Goal: Information Seeking & Learning: Learn about a topic

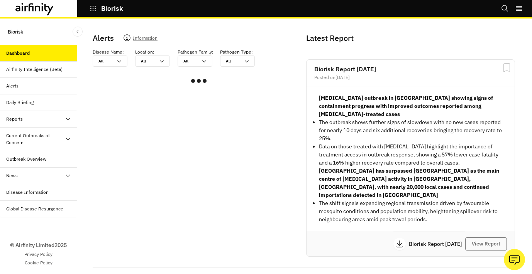
scroll to position [14, 0]
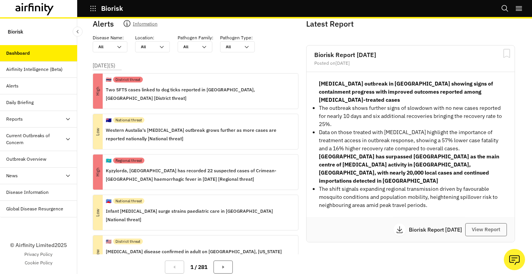
click at [36, 139] on div "Current Outbreaks of Concern" at bounding box center [35, 139] width 59 height 14
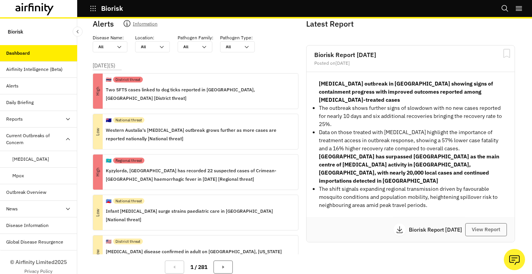
click at [38, 162] on div "[MEDICAL_DATA]" at bounding box center [30, 159] width 37 height 7
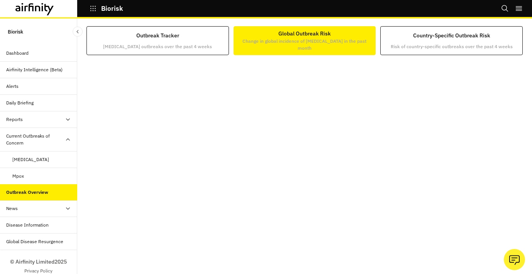
click at [323, 52] on button "Global Outbreak Risk Change in global incidence of [MEDICAL_DATA] in the past m…" at bounding box center [304, 40] width 142 height 29
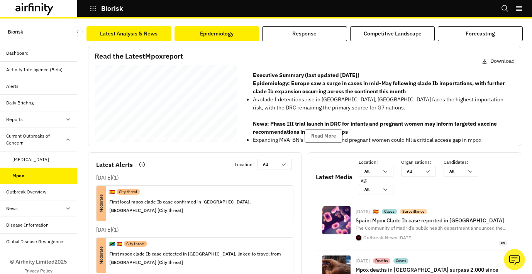
click at [218, 36] on div "Epidemiology" at bounding box center [217, 34] width 34 height 8
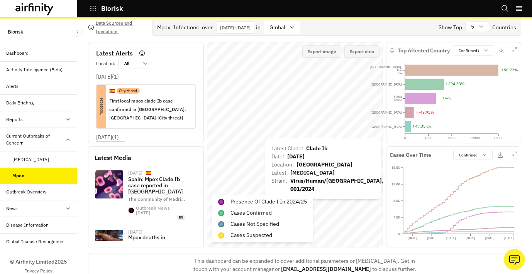
scroll to position [44, 0]
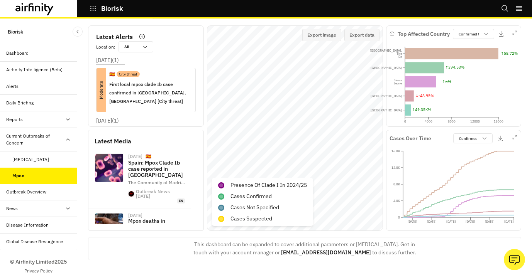
click at [108, 7] on p "Biorisk" at bounding box center [112, 8] width 22 height 7
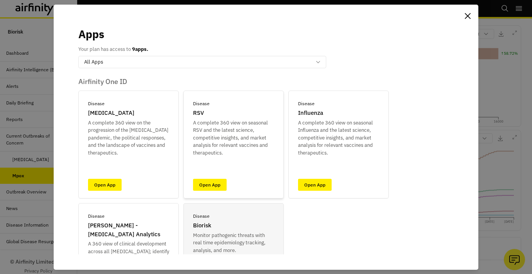
scroll to position [14, 0]
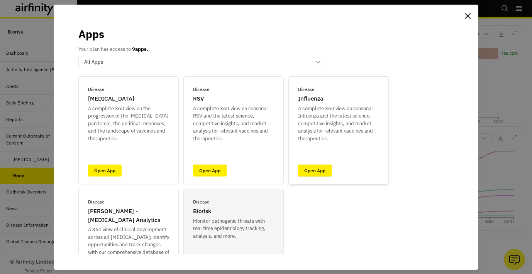
click at [320, 173] on link "Open App" at bounding box center [315, 171] width 34 height 12
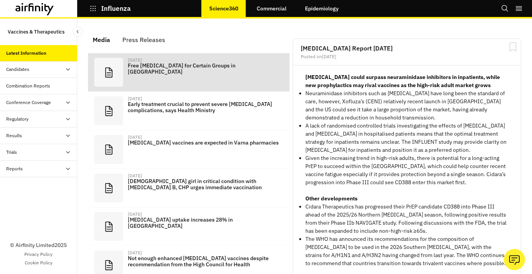
scroll to position [510, 232]
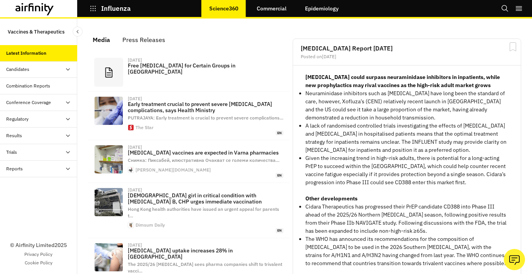
click at [31, 103] on div "Conference Coverage" at bounding box center [28, 102] width 45 height 7
click at [26, 156] on div "Regulatory" at bounding box center [38, 152] width 77 height 17
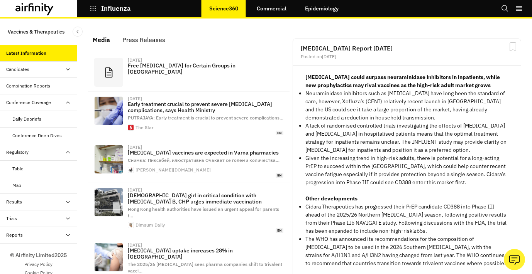
click at [29, 202] on div "Results" at bounding box center [41, 202] width 71 height 7
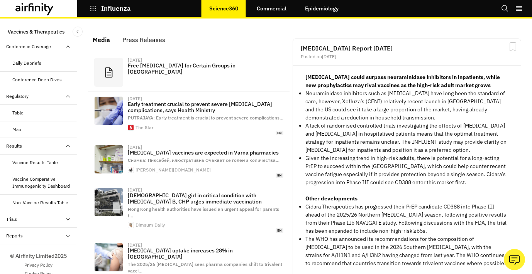
scroll to position [67, 0]
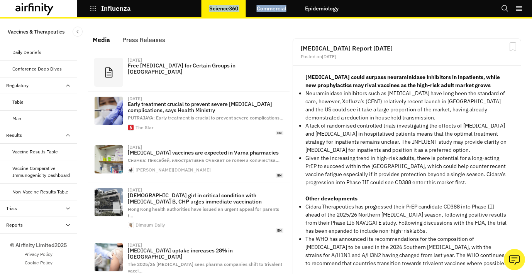
click at [268, 17] on div "Influenza Science360 Commercial Epidemiology Bookmarks Settings Tutorials Logout" at bounding box center [266, 9] width 532 height 19
click at [277, 5] on link "Commercial" at bounding box center [271, 8] width 45 height 19
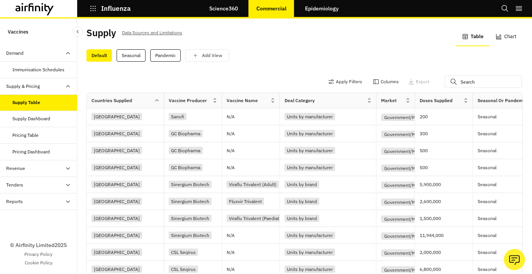
click at [38, 124] on div "Supply Dashboard" at bounding box center [38, 119] width 77 height 17
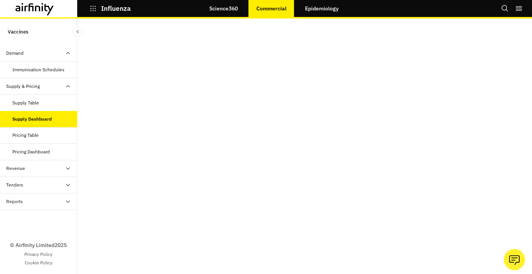
click at [38, 150] on div "Pricing Dashboard" at bounding box center [30, 152] width 37 height 7
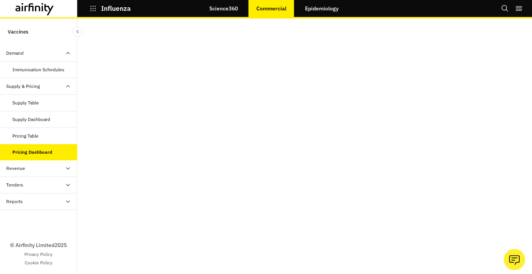
click at [36, 168] on div "Revenue" at bounding box center [41, 168] width 71 height 7
click at [24, 201] on div "Dashboard" at bounding box center [23, 201] width 22 height 7
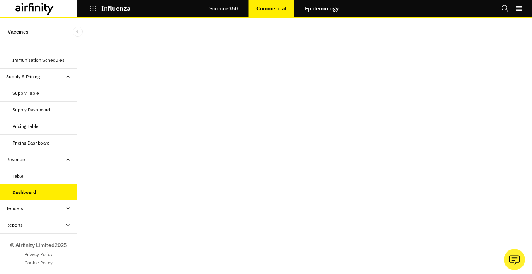
scroll to position [15, 0]
click at [313, 13] on link "Epidemiology" at bounding box center [321, 8] width 49 height 19
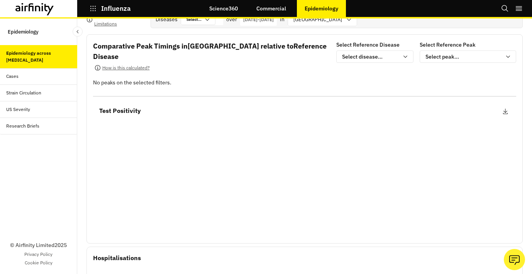
click at [269, 8] on link "Commercial" at bounding box center [271, 8] width 45 height 19
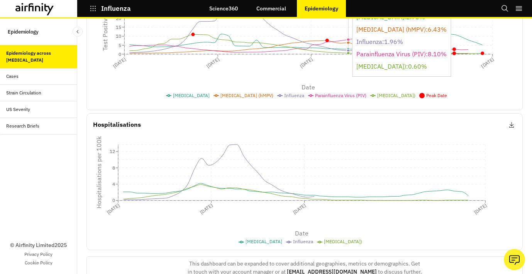
scroll to position [292, 0]
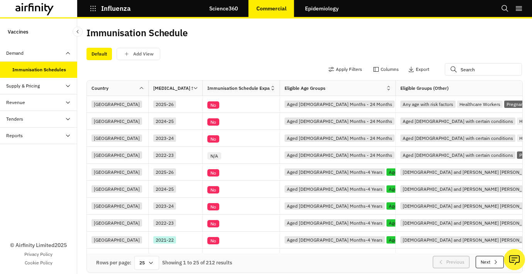
click at [49, 96] on div "Revenue" at bounding box center [38, 103] width 77 height 17
click at [44, 117] on div "Table" at bounding box center [44, 119] width 65 height 7
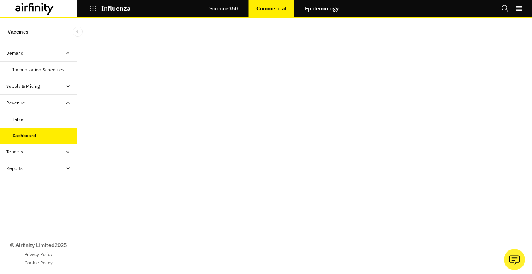
click at [86, 15] on div "[MEDICAL_DATA] Science360 Commercial Epidemiology" at bounding box center [77, 8] width 154 height 17
click at [86, 9] on div "Influenza" at bounding box center [115, 8] width 77 height 13
click at [94, 8] on icon "button" at bounding box center [93, 8] width 7 height 7
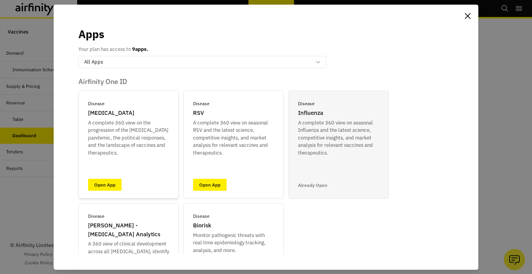
scroll to position [72, 0]
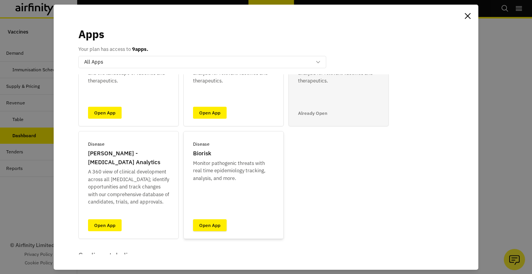
click at [225, 226] on link "Open App" at bounding box center [210, 226] width 34 height 12
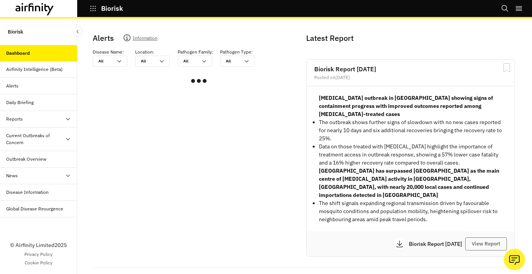
click at [27, 139] on div "Current Outbreaks of Concern" at bounding box center [35, 139] width 59 height 14
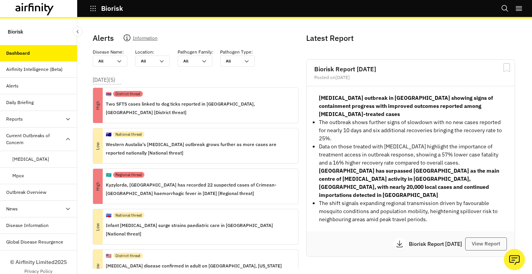
click at [30, 178] on div "Mpox" at bounding box center [44, 175] width 65 height 7
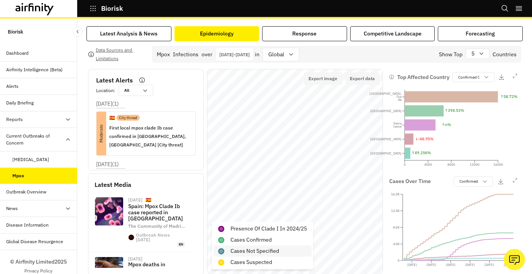
scroll to position [44, 0]
